Goal: Check status: Check status

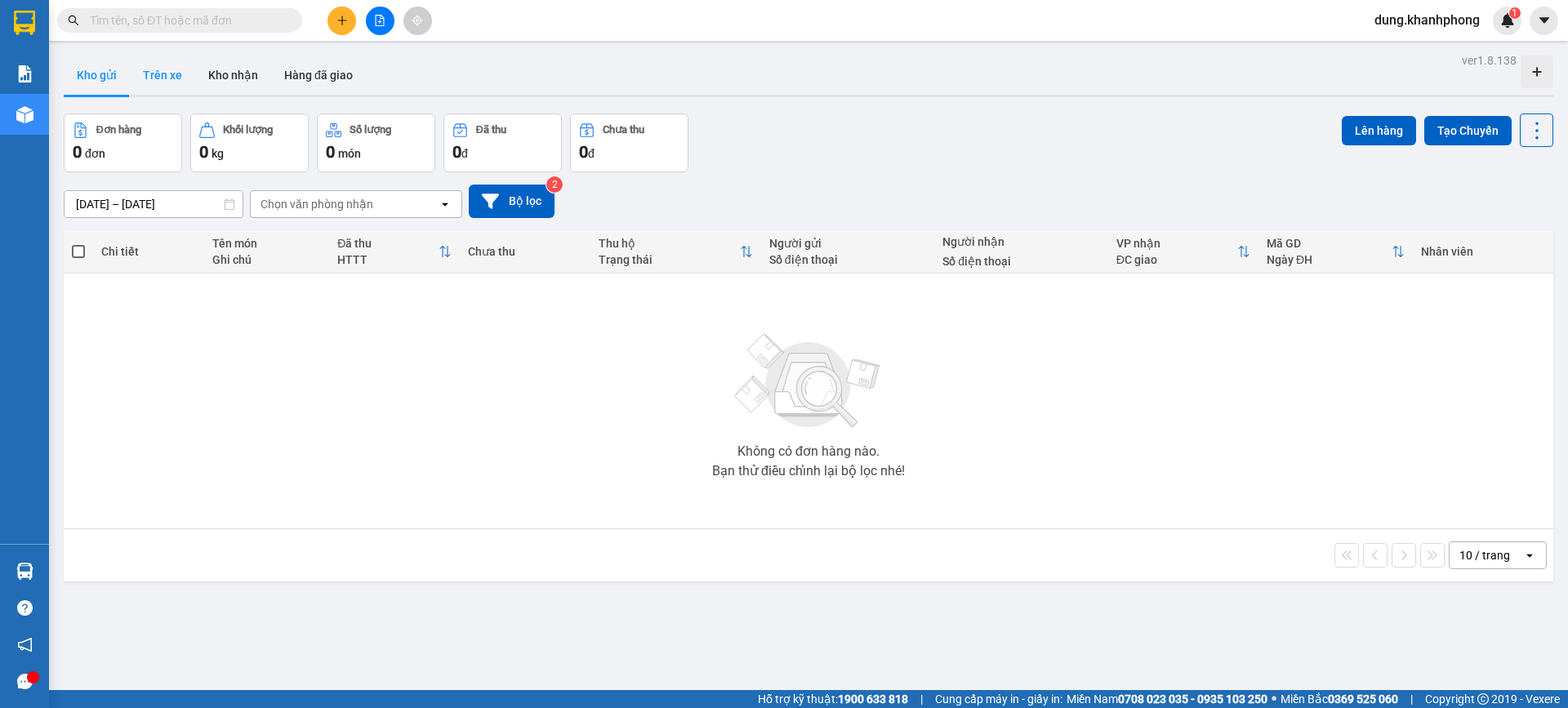
click at [178, 73] on button "Trên xe" at bounding box center [162, 75] width 65 height 40
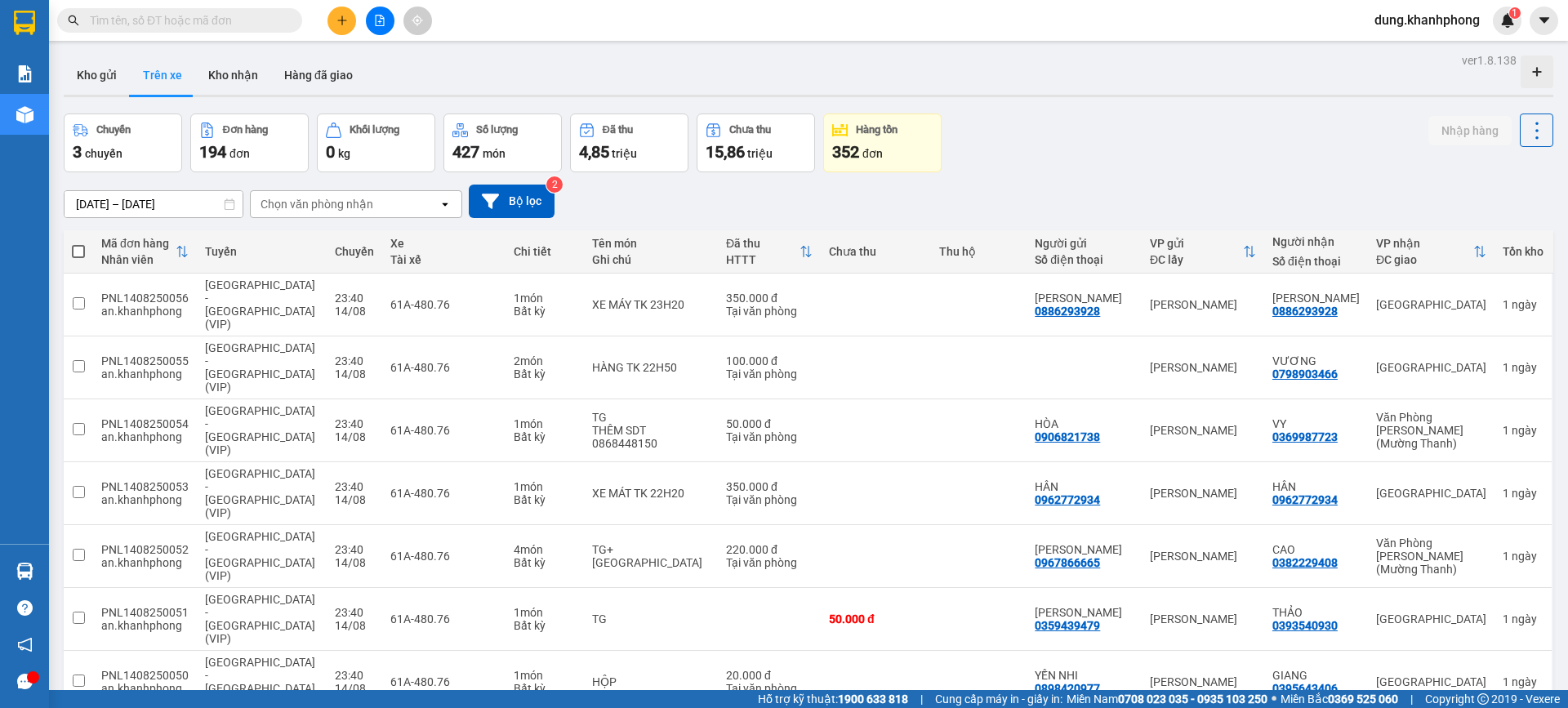
click at [346, 205] on div "Chọn văn phòng nhận" at bounding box center [317, 205] width 113 height 17
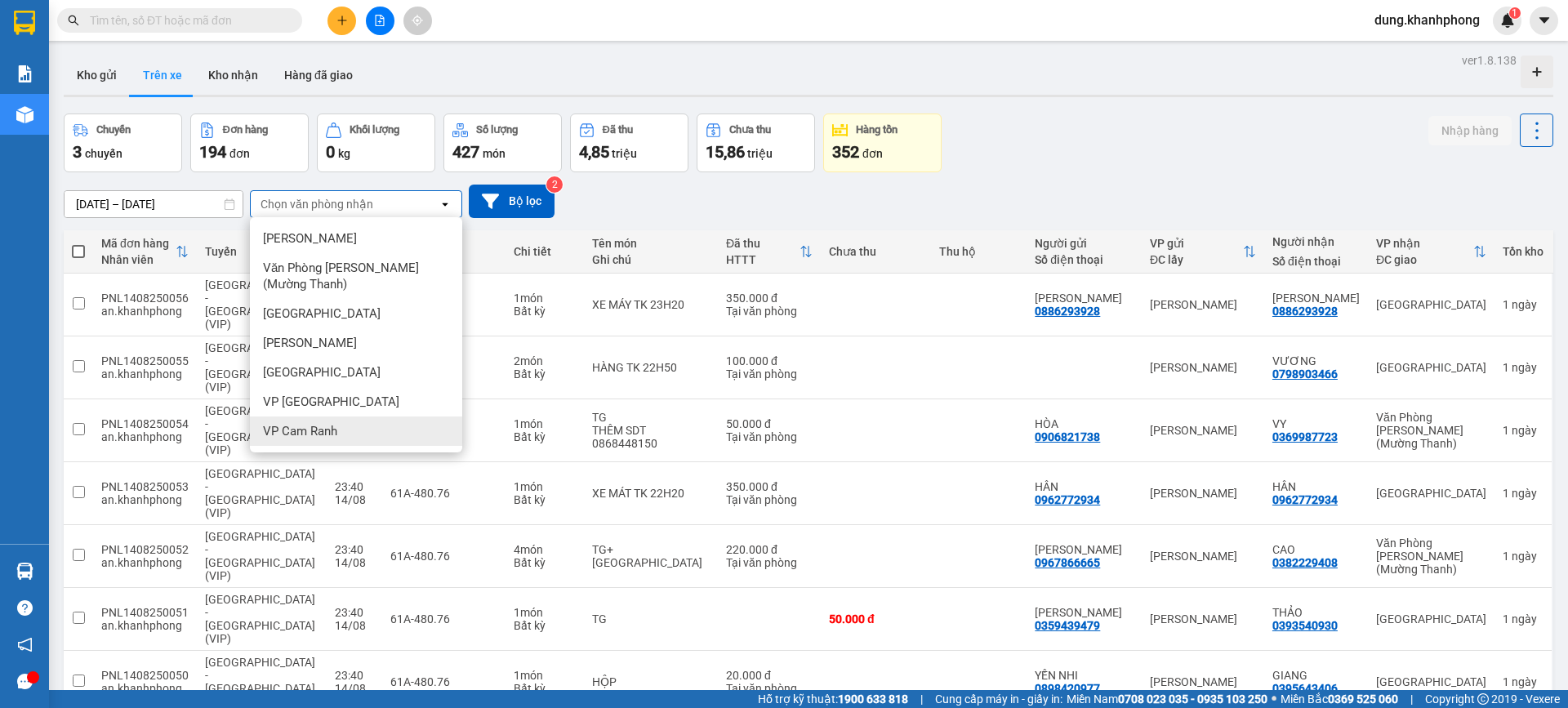
click at [355, 434] on div "VP Cam Ranh" at bounding box center [356, 432] width 212 height 30
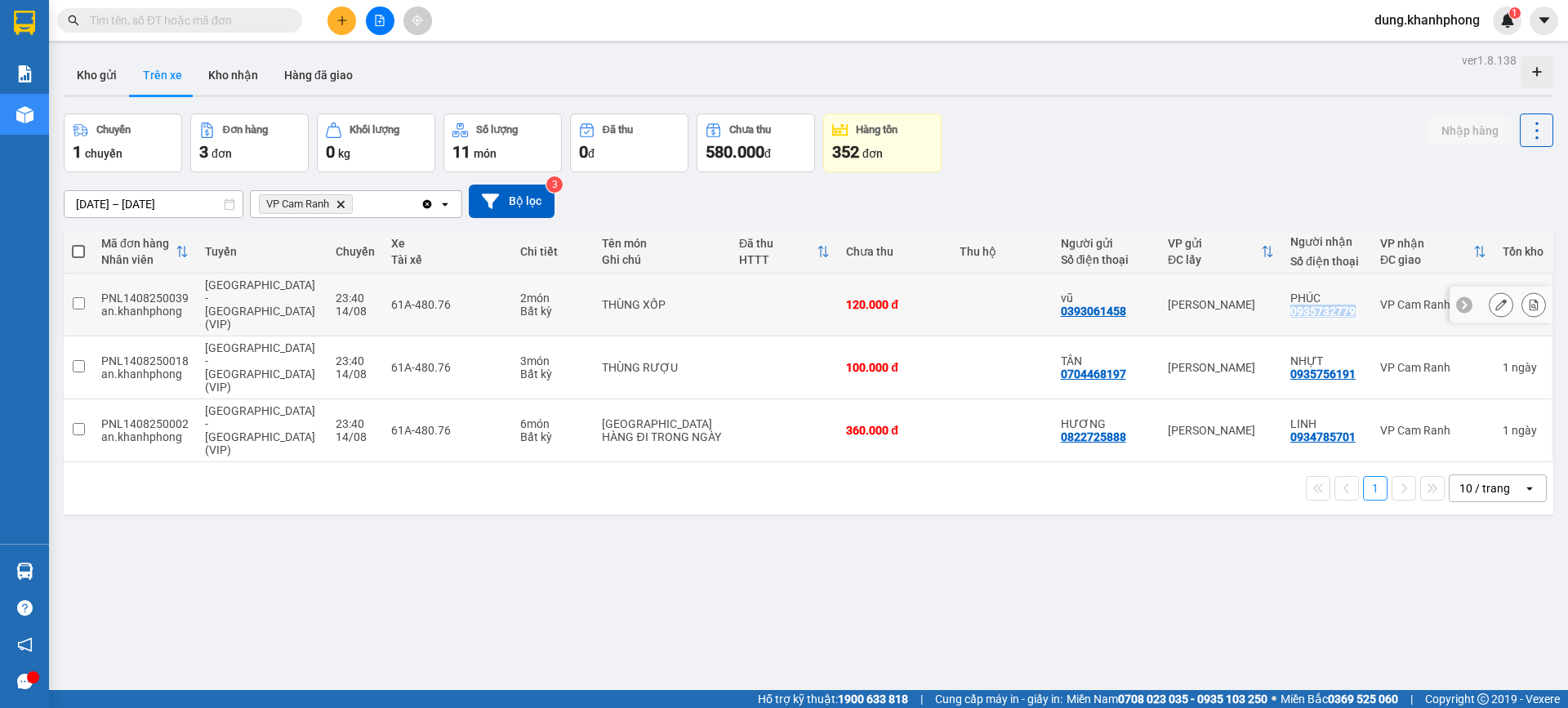
drag, startPoint x: 1272, startPoint y: 296, endPoint x: 1346, endPoint y: 297, distance: 74.0
click at [1346, 297] on td "PHÚC 0935732779" at bounding box center [1326, 305] width 90 height 63
checkbox input "true"
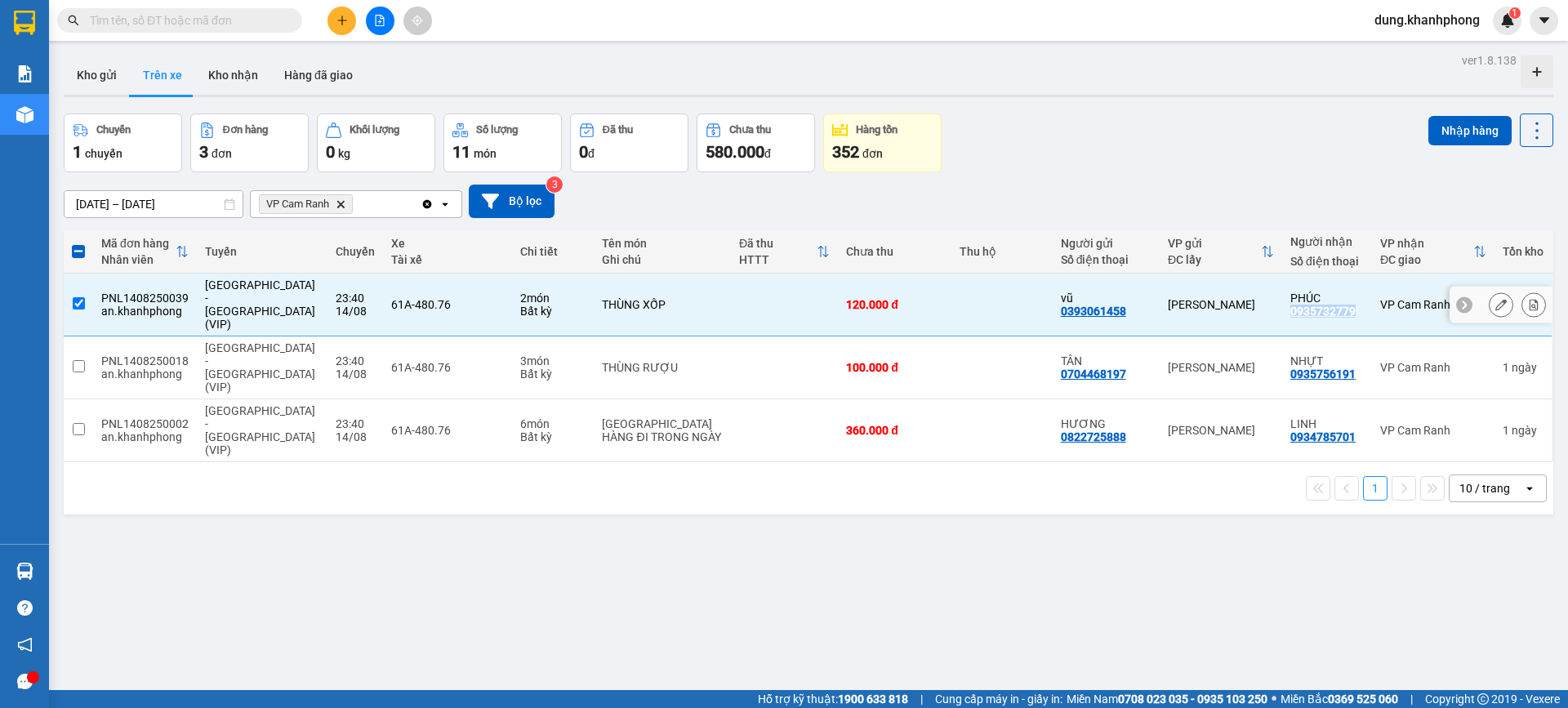
copy div "0935732779"
click at [214, 8] on span at bounding box center [179, 21] width 245 height 25
click at [214, 18] on input "text" at bounding box center [186, 21] width 193 height 18
paste input "0935732779"
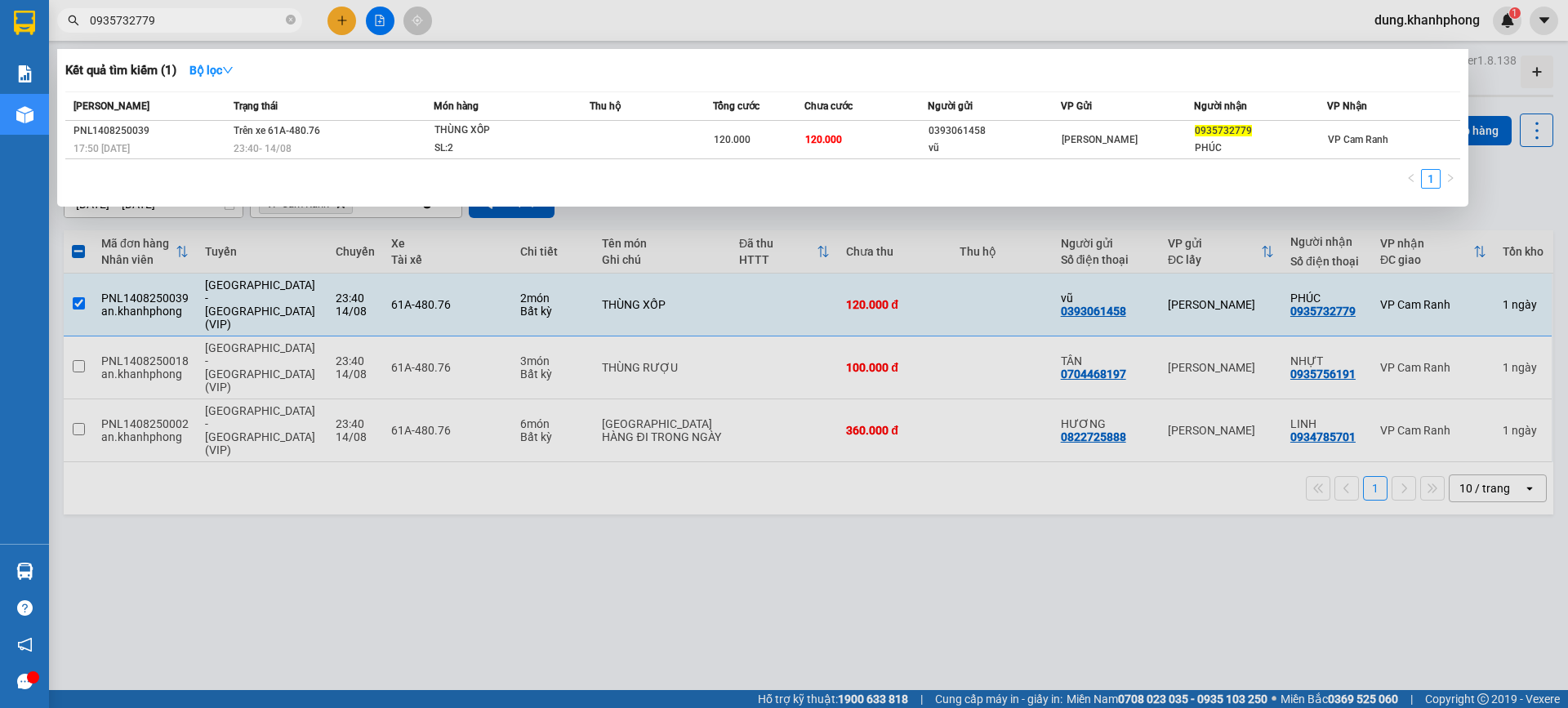
type input "0935732779"
click at [415, 578] on div at bounding box center [784, 354] width 1568 height 708
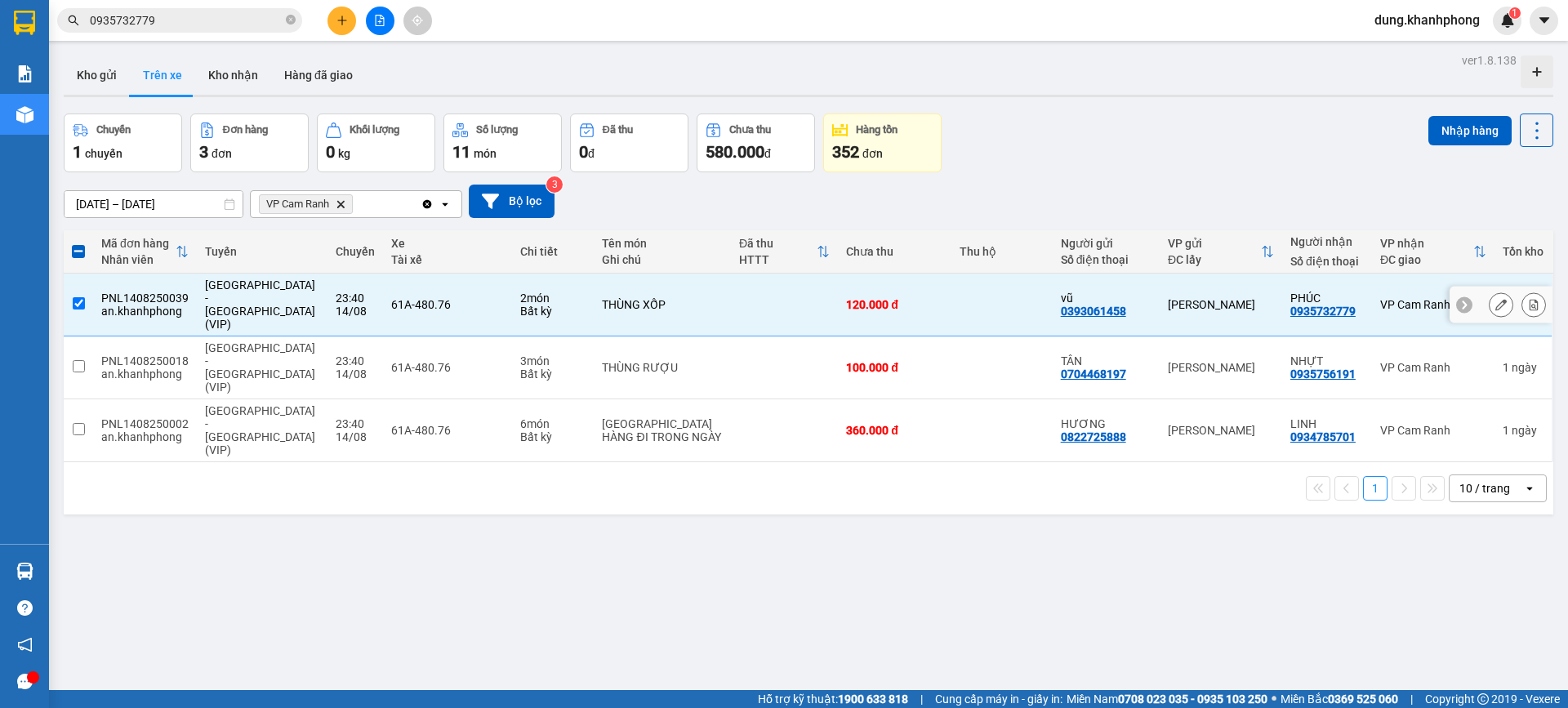
click at [75, 297] on input "checkbox" at bounding box center [78, 303] width 12 height 12
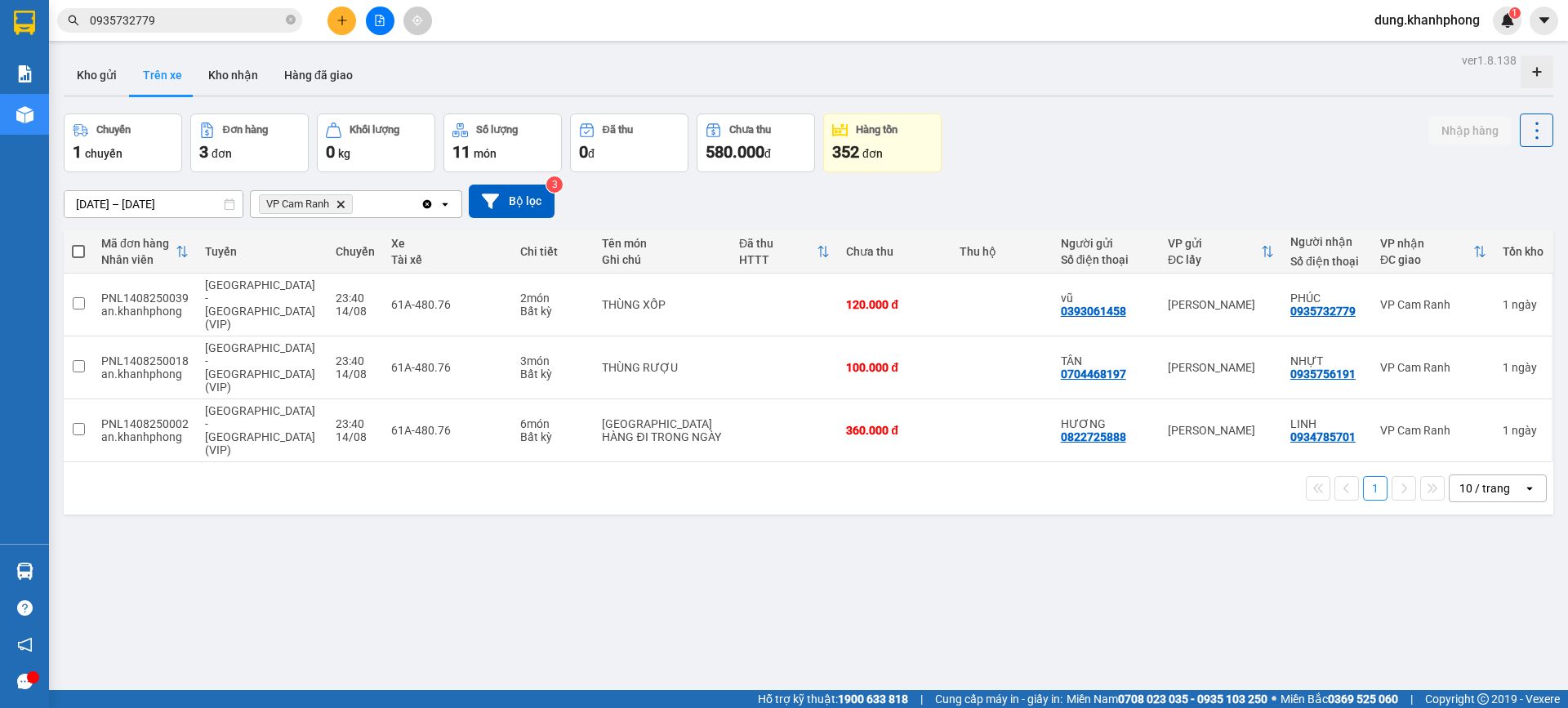
click at [1212, 543] on div "ver 1.8.138 Kho gửi Trên xe Kho nhận Hàng đã giao Chuyến 1 chuyến Đơn hàng 3 đơ…" at bounding box center [808, 403] width 1503 height 708
click at [82, 297] on input "checkbox" at bounding box center [78, 303] width 12 height 12
checkbox input "true"
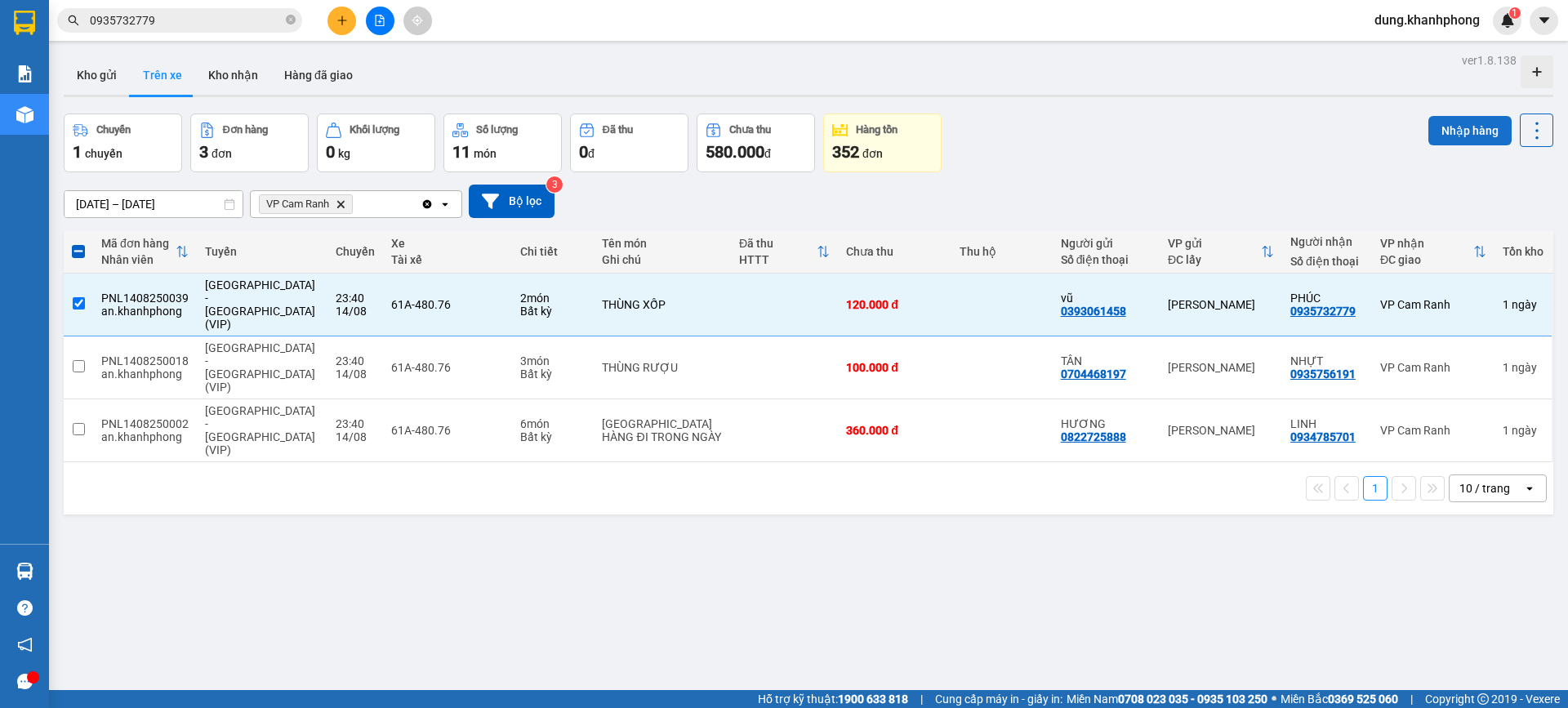
click at [1444, 130] on button "Nhập hàng" at bounding box center [1470, 131] width 83 height 30
click at [233, 74] on button "Kho nhận" at bounding box center [233, 75] width 76 height 40
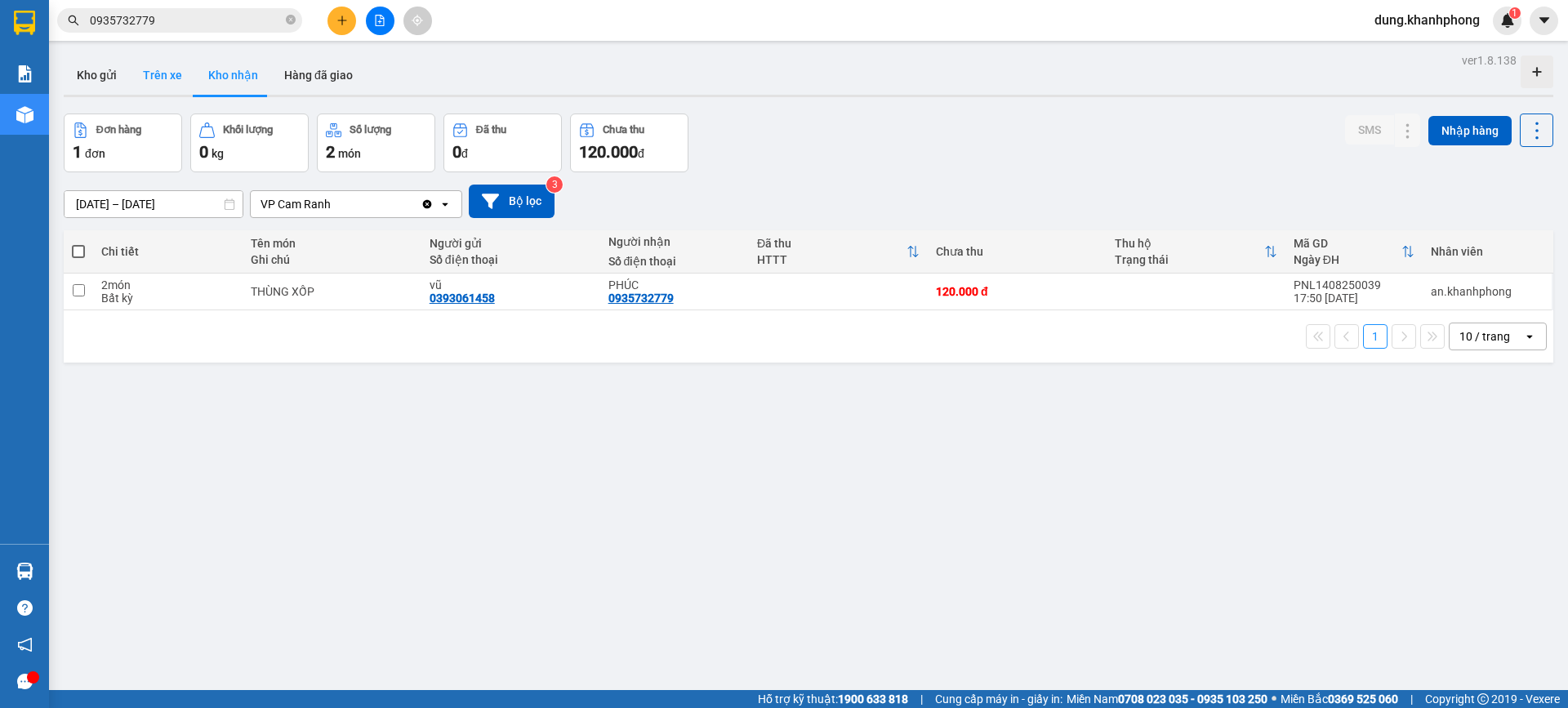
click at [158, 73] on button "Trên xe" at bounding box center [162, 75] width 65 height 40
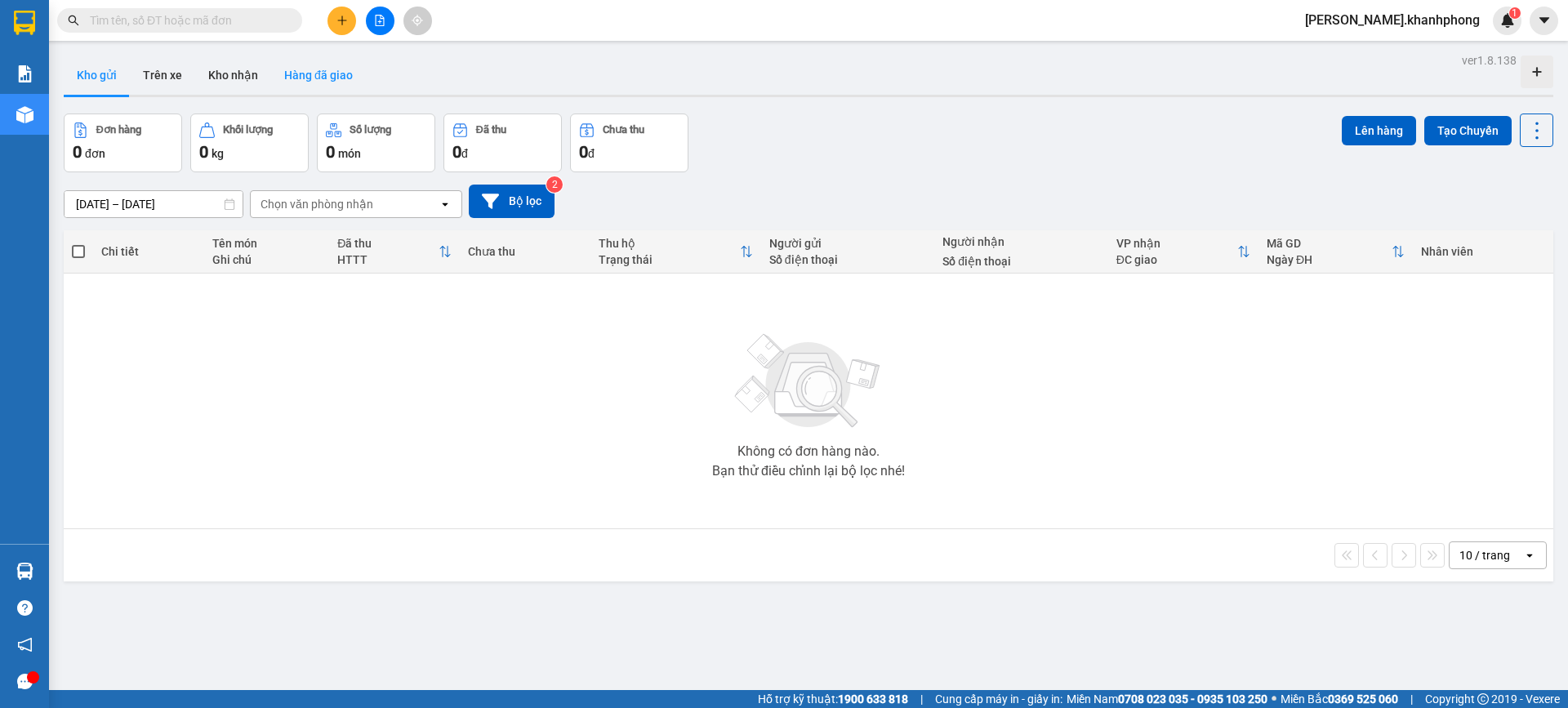
drag, startPoint x: 252, startPoint y: 79, endPoint x: 275, endPoint y: 92, distance: 26.4
click at [251, 79] on button "Kho nhận" at bounding box center [233, 75] width 76 height 40
